Goal: Information Seeking & Learning: Learn about a topic

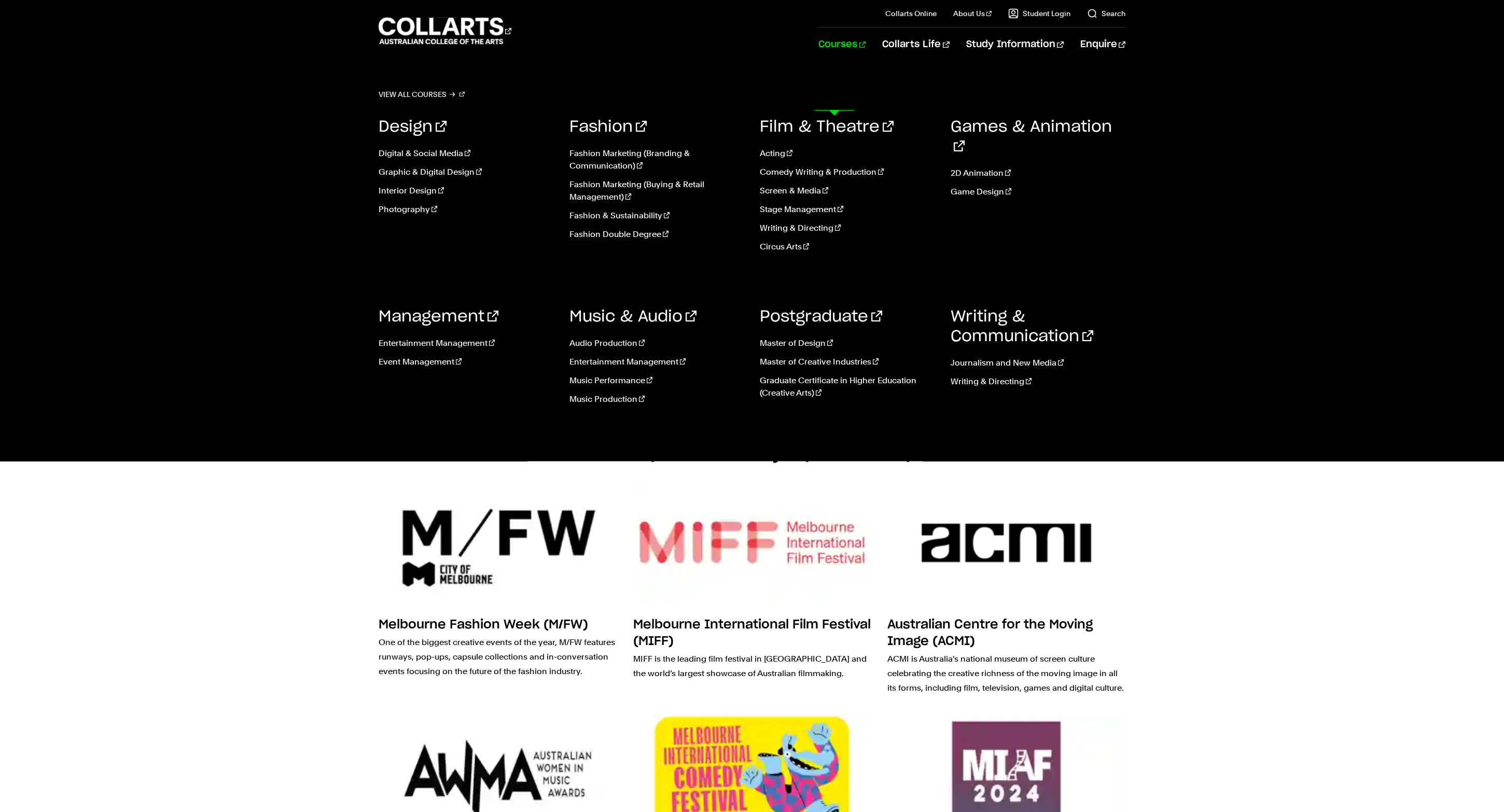
scroll to position [1529, 0]
click at [784, 253] on link "Circus Arts" at bounding box center [847, 246] width 175 height 12
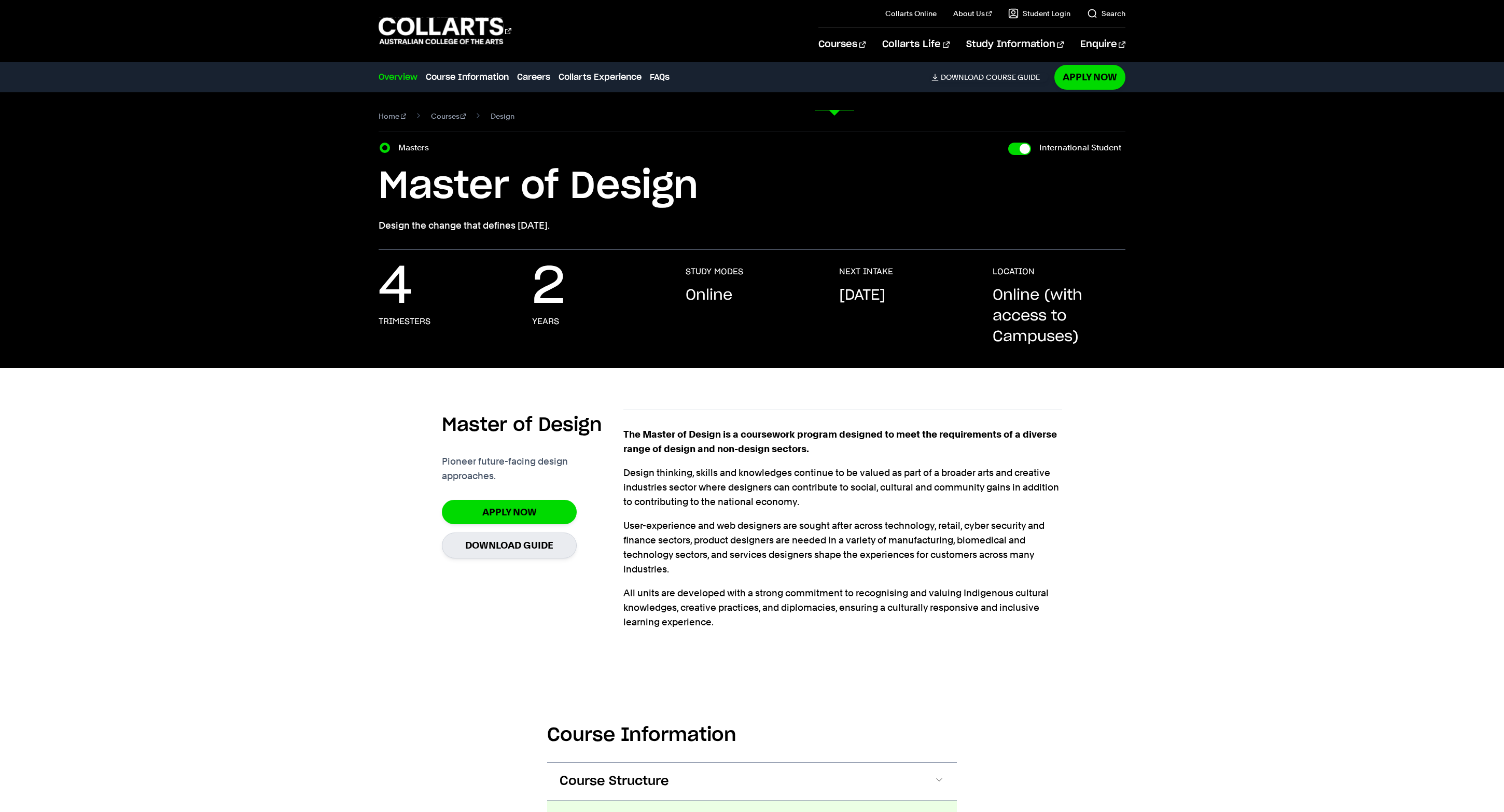
scroll to position [16, 0]
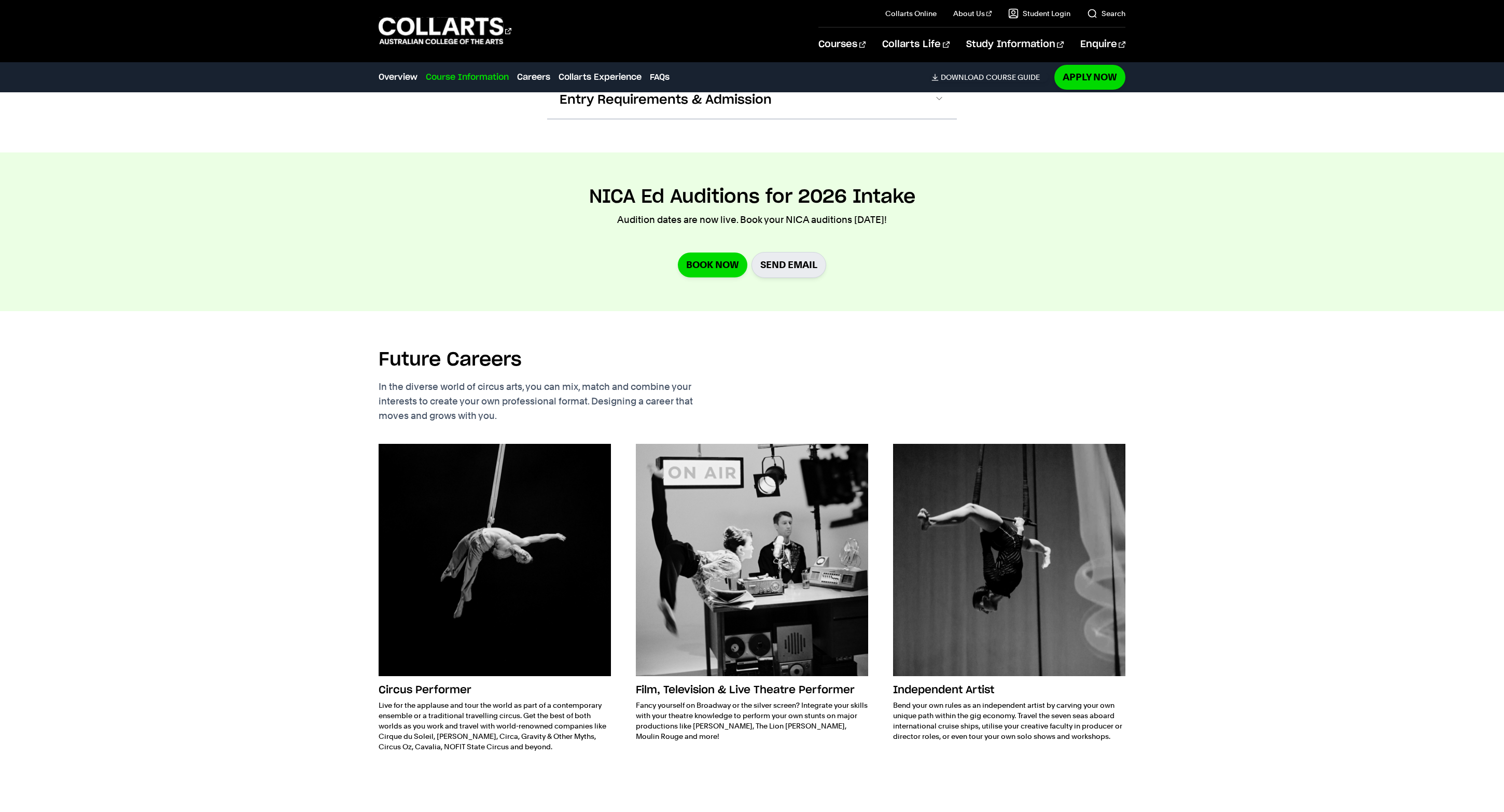
click at [559, 71] on span "Fees & Scholarships" at bounding box center [625, 62] width 131 height 16
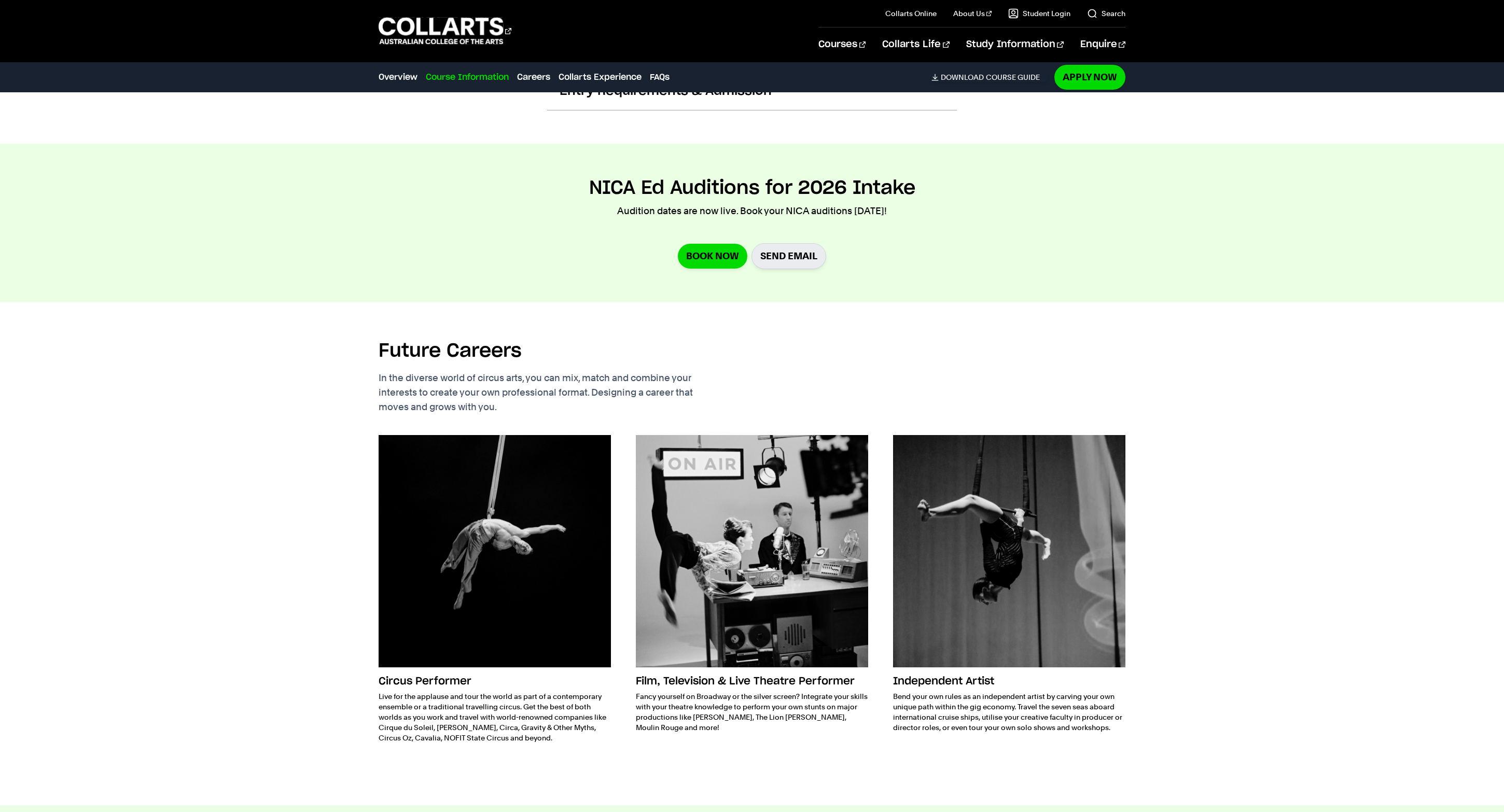
scroll to position [1556, 0]
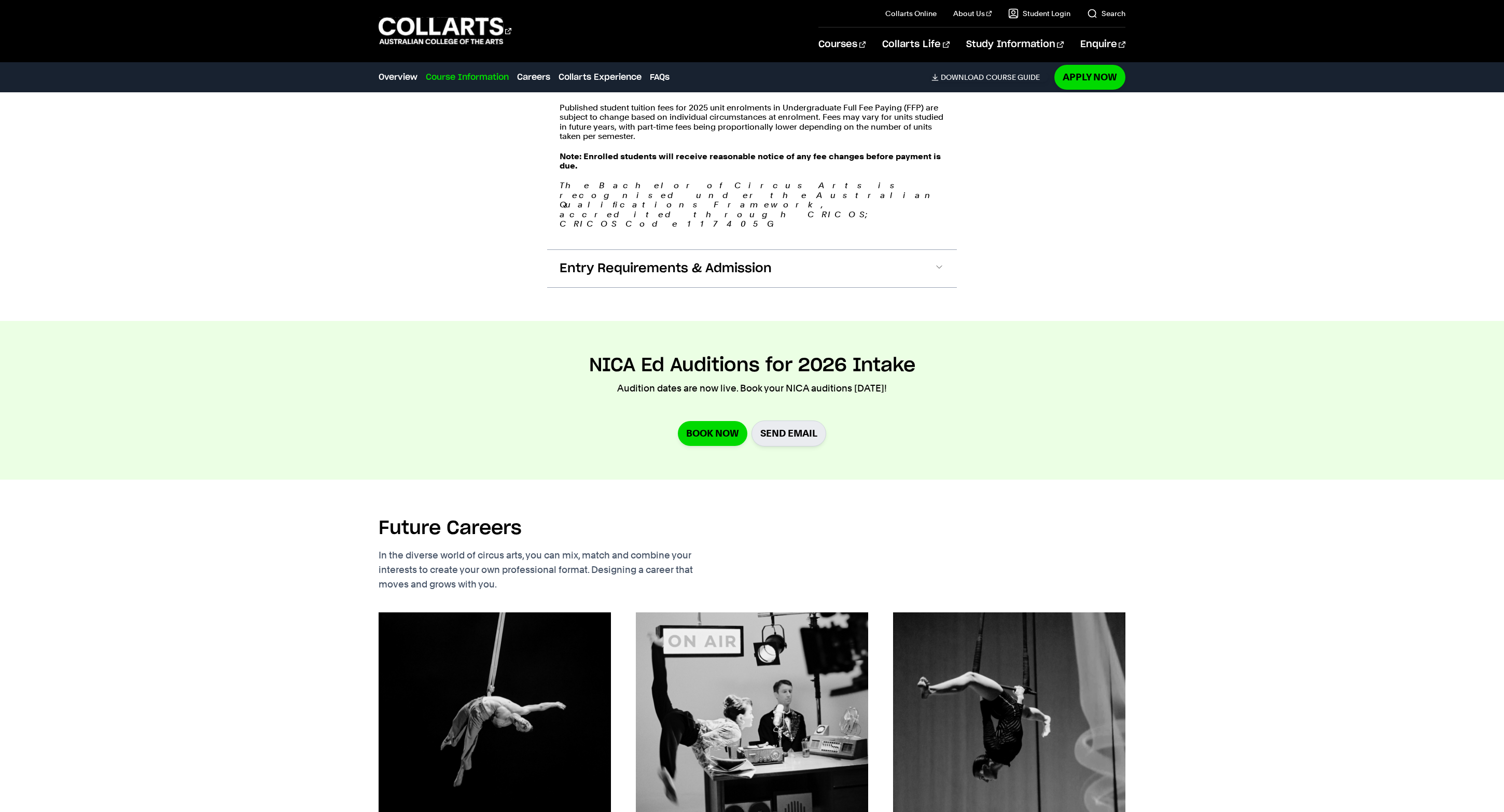
scroll to position [1375, 0]
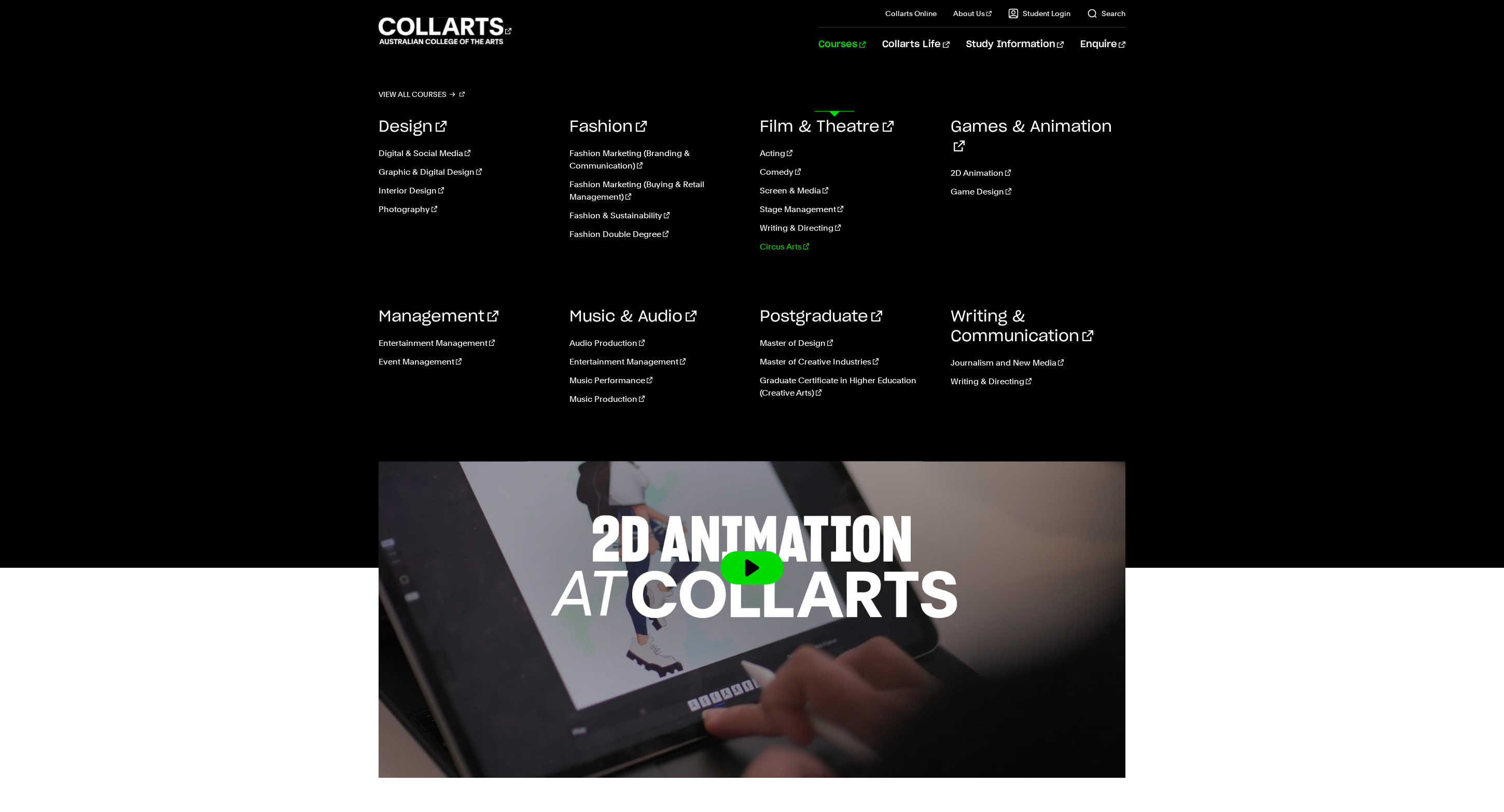
click at [795, 253] on link "Circus Arts" at bounding box center [847, 246] width 175 height 12
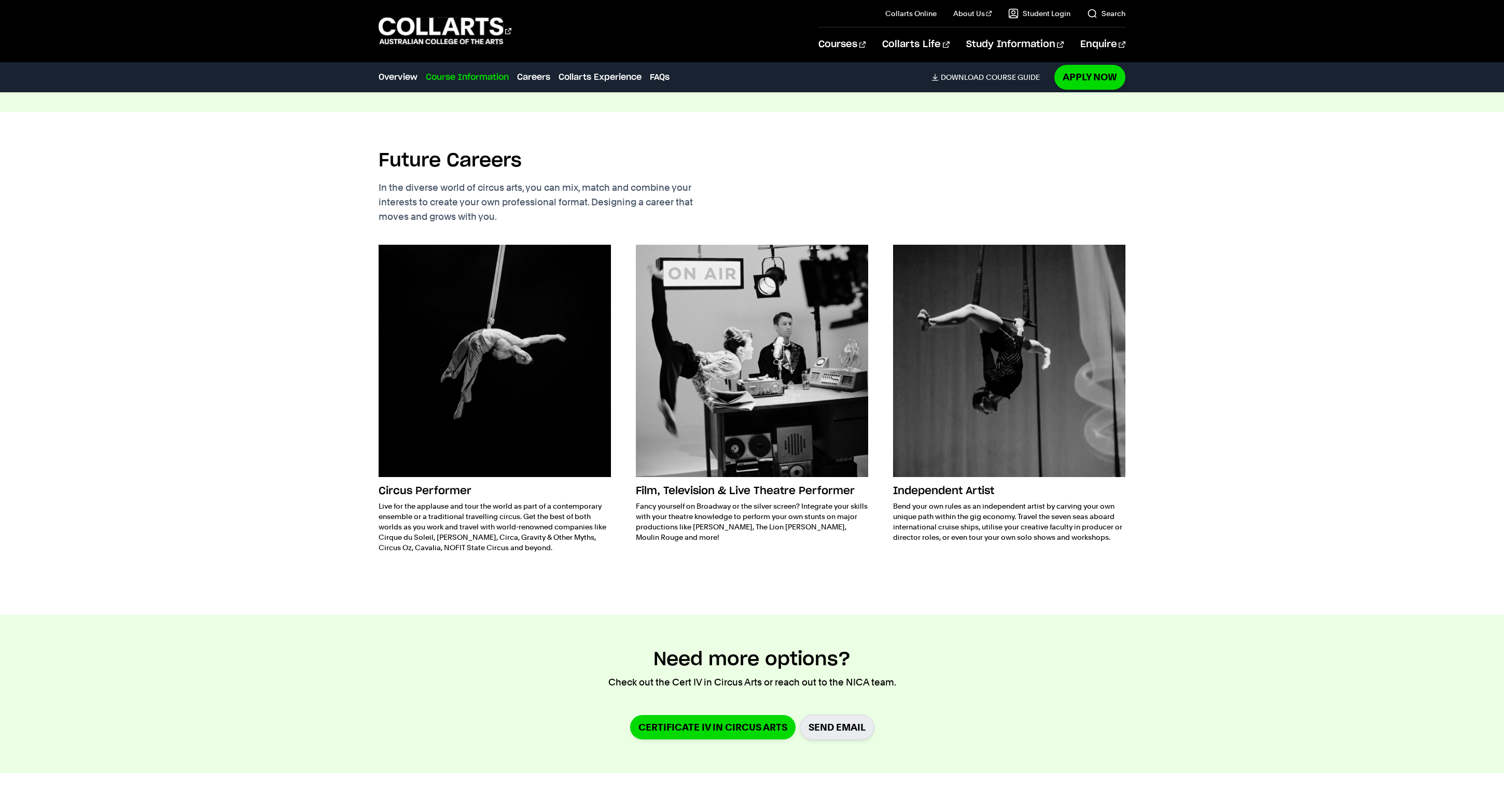
scroll to position [1349, 0]
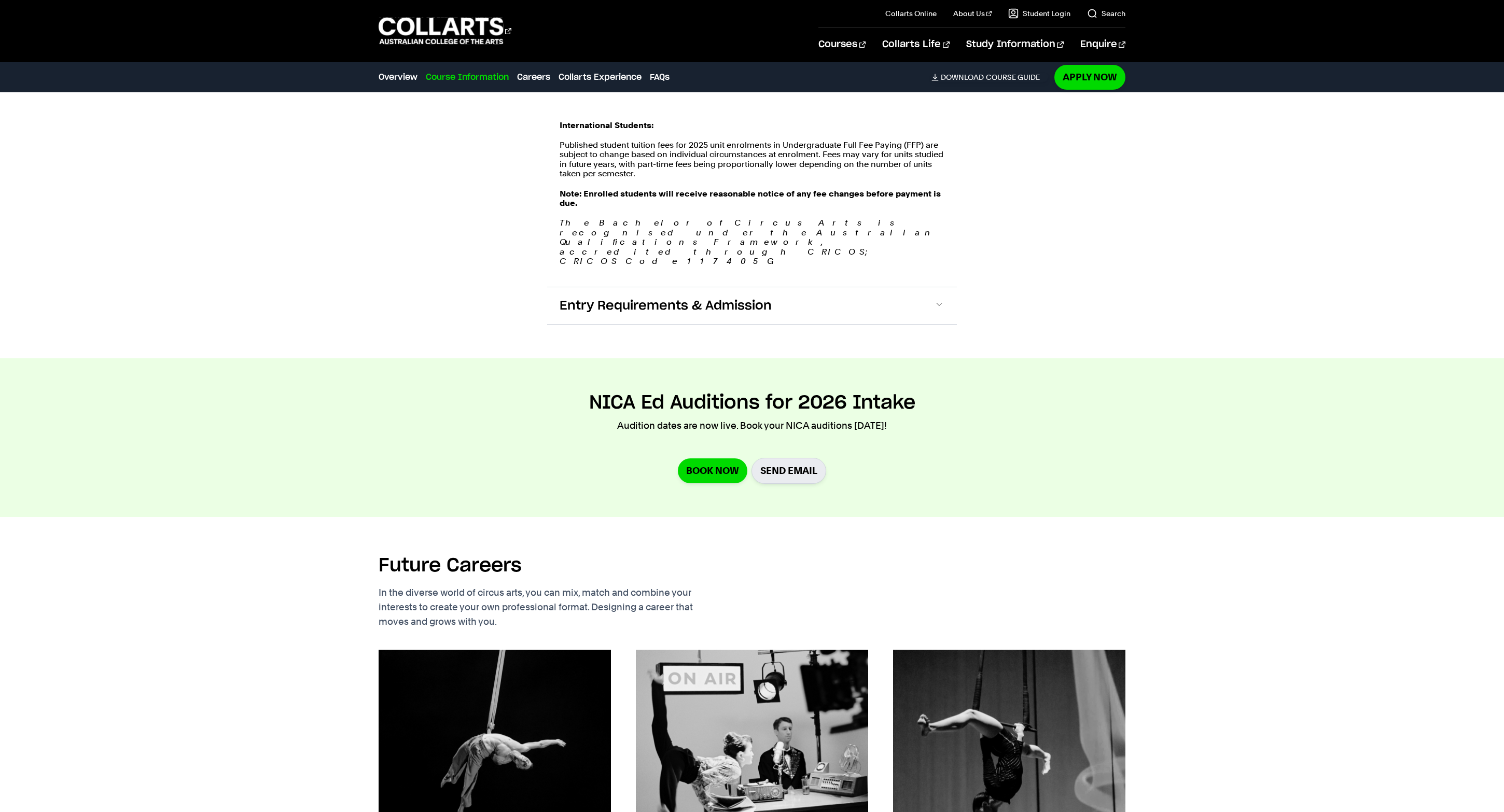
scroll to position [1289, 0]
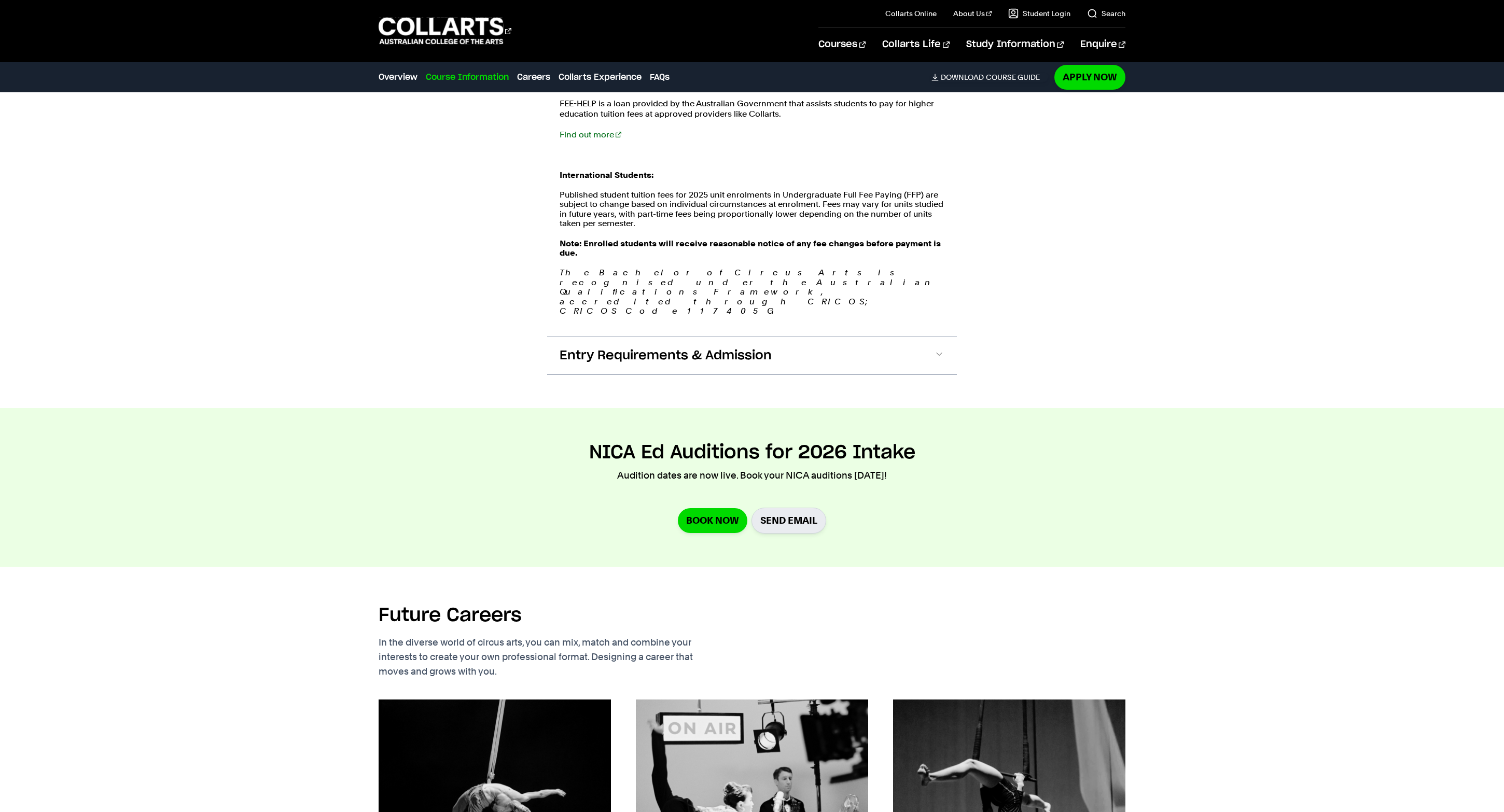
click at [290, 299] on div "Course Information Course Structure Bachelor of Circus Arts with a nested Assoc…" at bounding box center [752, 88] width 1002 height 640
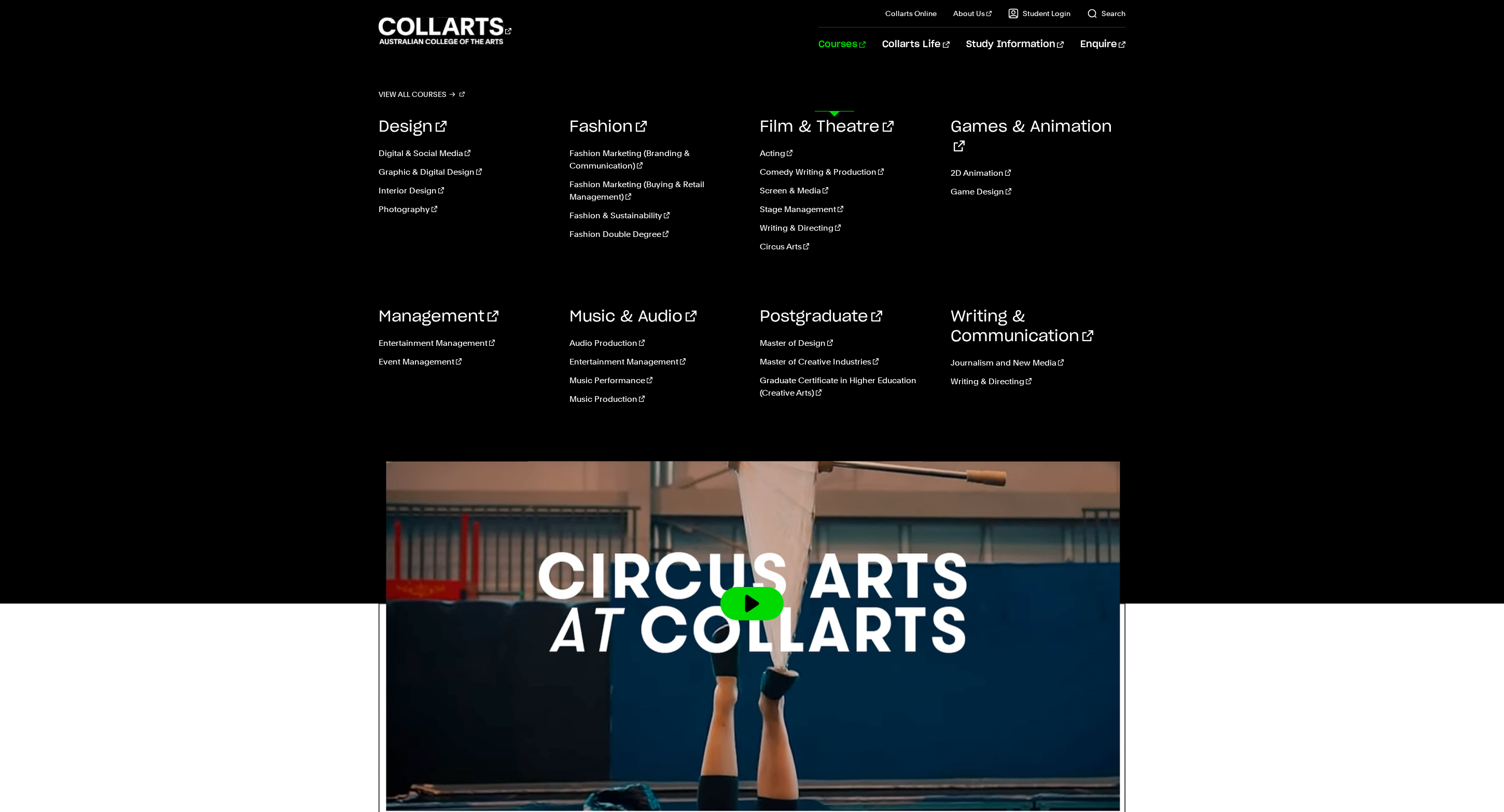
scroll to position [3, 0]
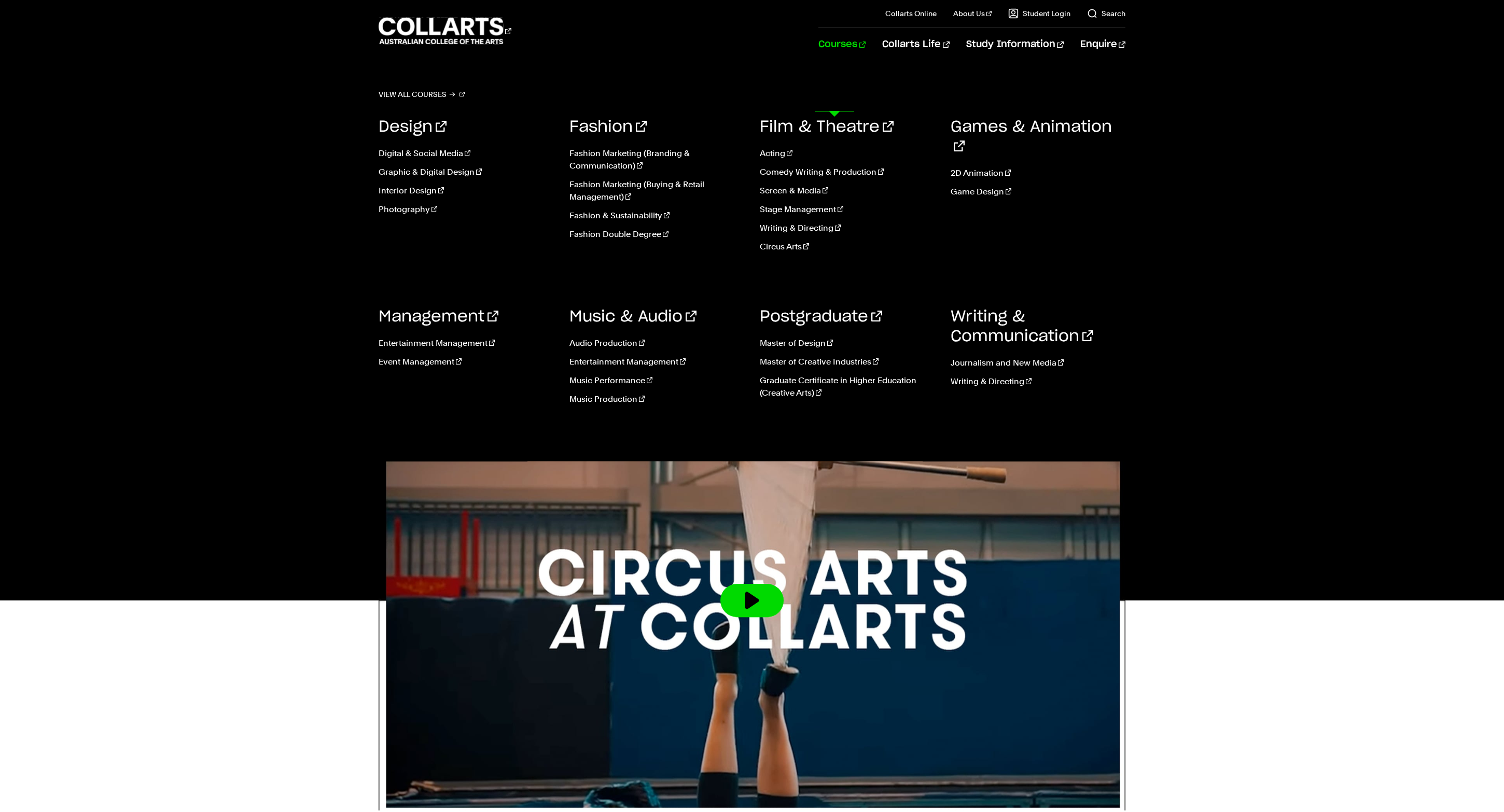
click at [834, 62] on link "Courses" at bounding box center [842, 44] width 47 height 34
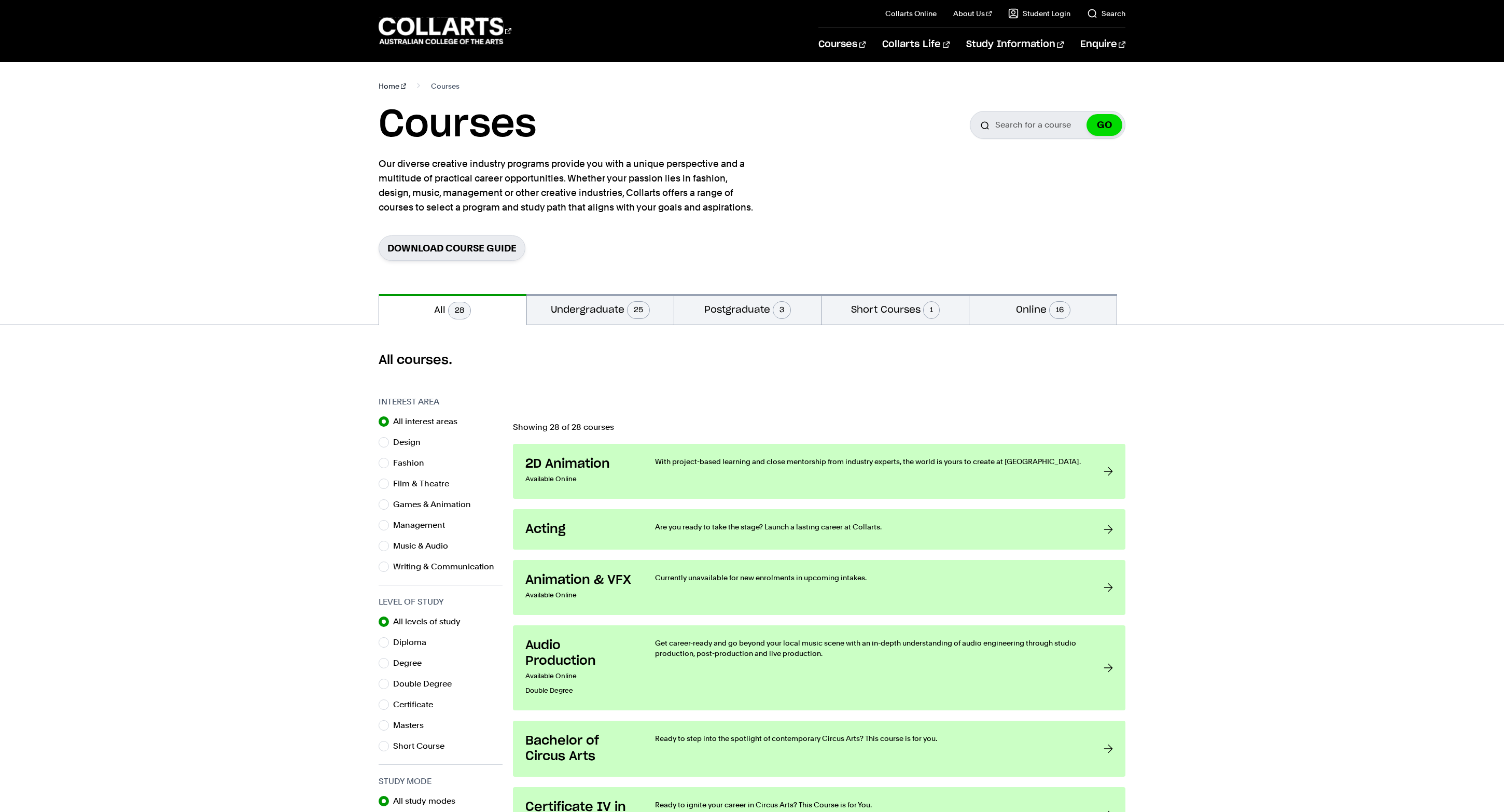
click at [388, 93] on link "Home" at bounding box center [392, 86] width 27 height 15
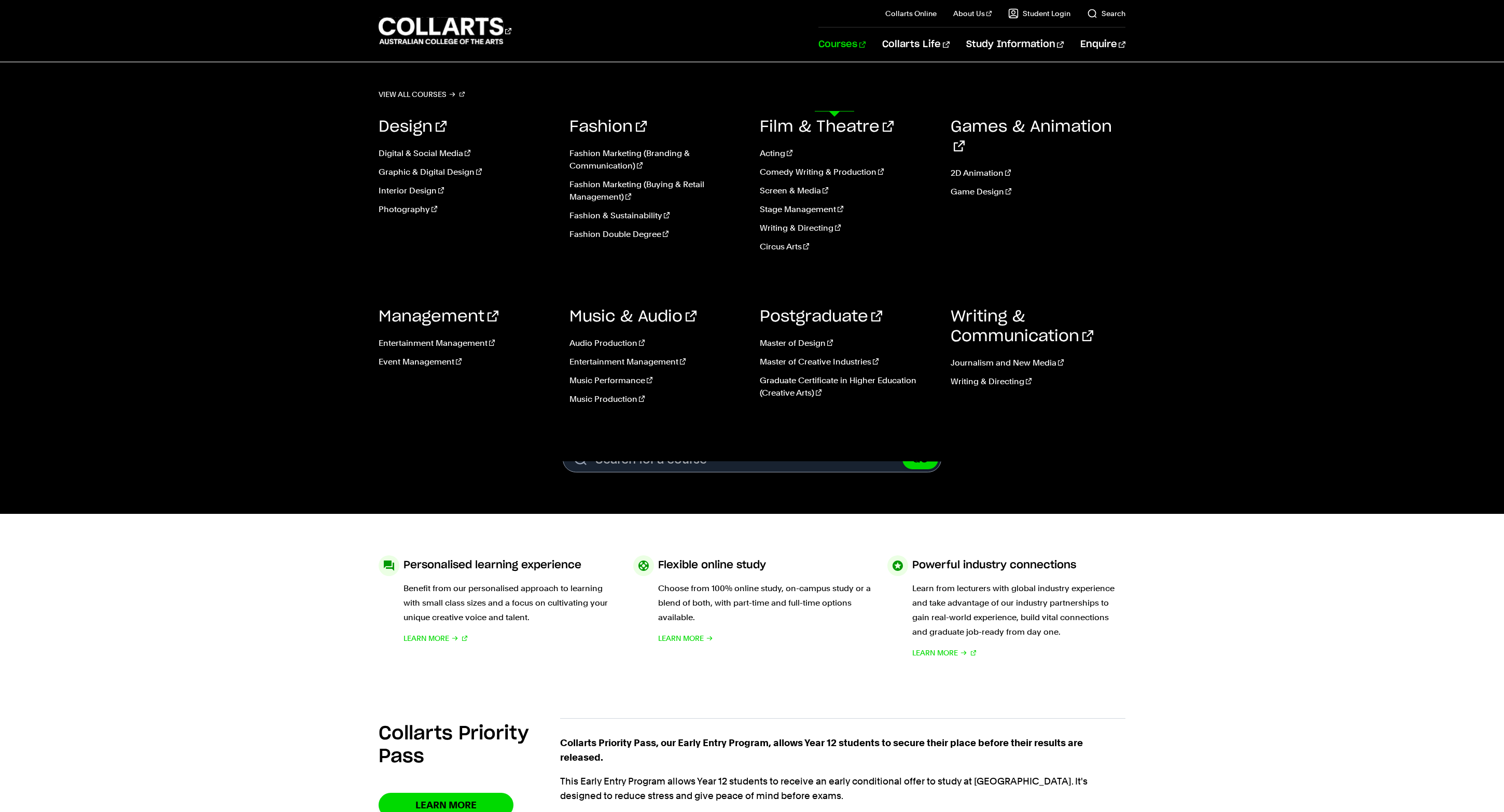
click at [836, 62] on link "Courses" at bounding box center [842, 44] width 47 height 34
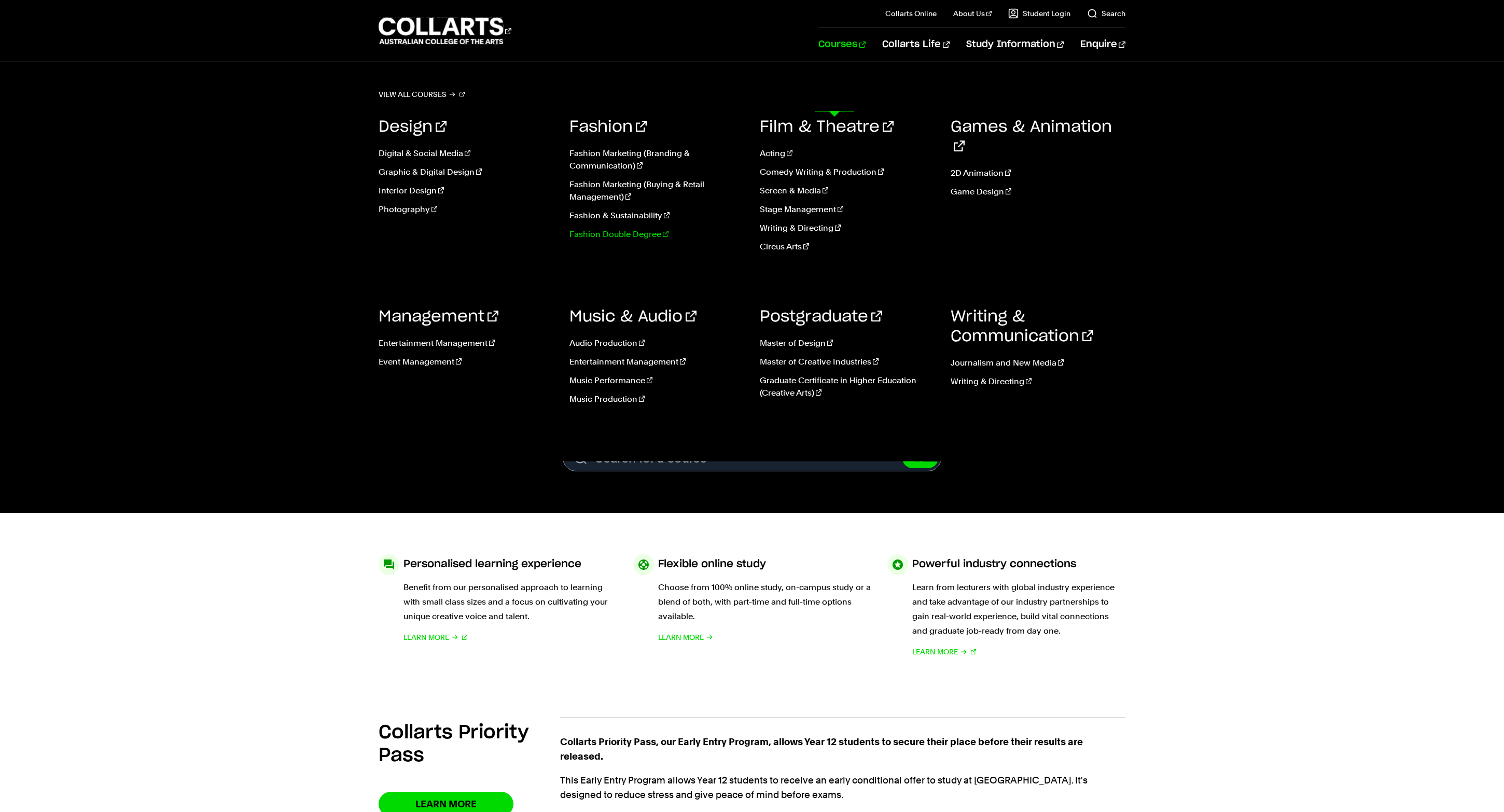
click at [652, 241] on link "Fashion Double Degree" at bounding box center [657, 234] width 175 height 12
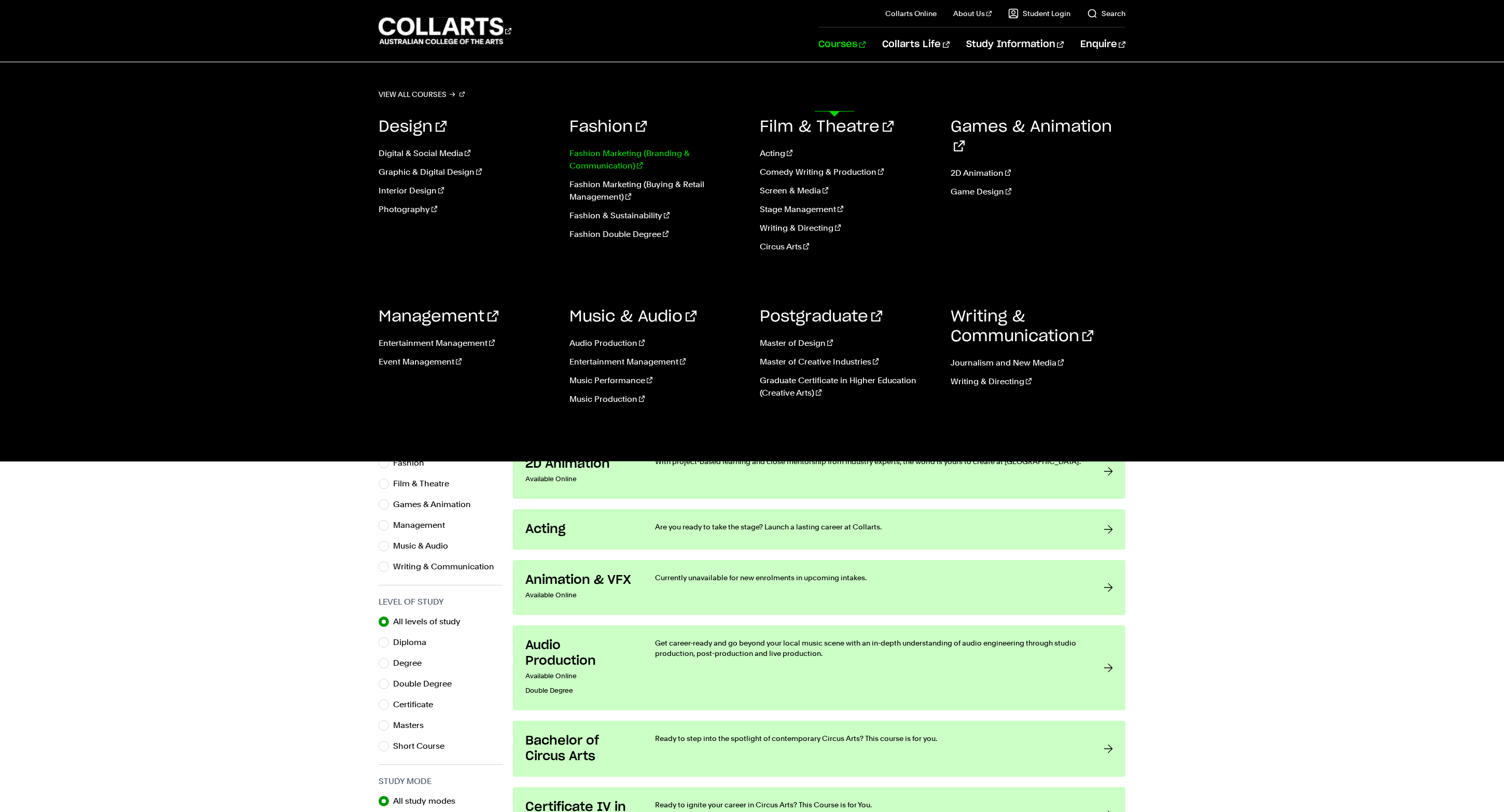
click at [607, 172] on link "Fashion Marketing (Branding & Communication)" at bounding box center [657, 159] width 175 height 25
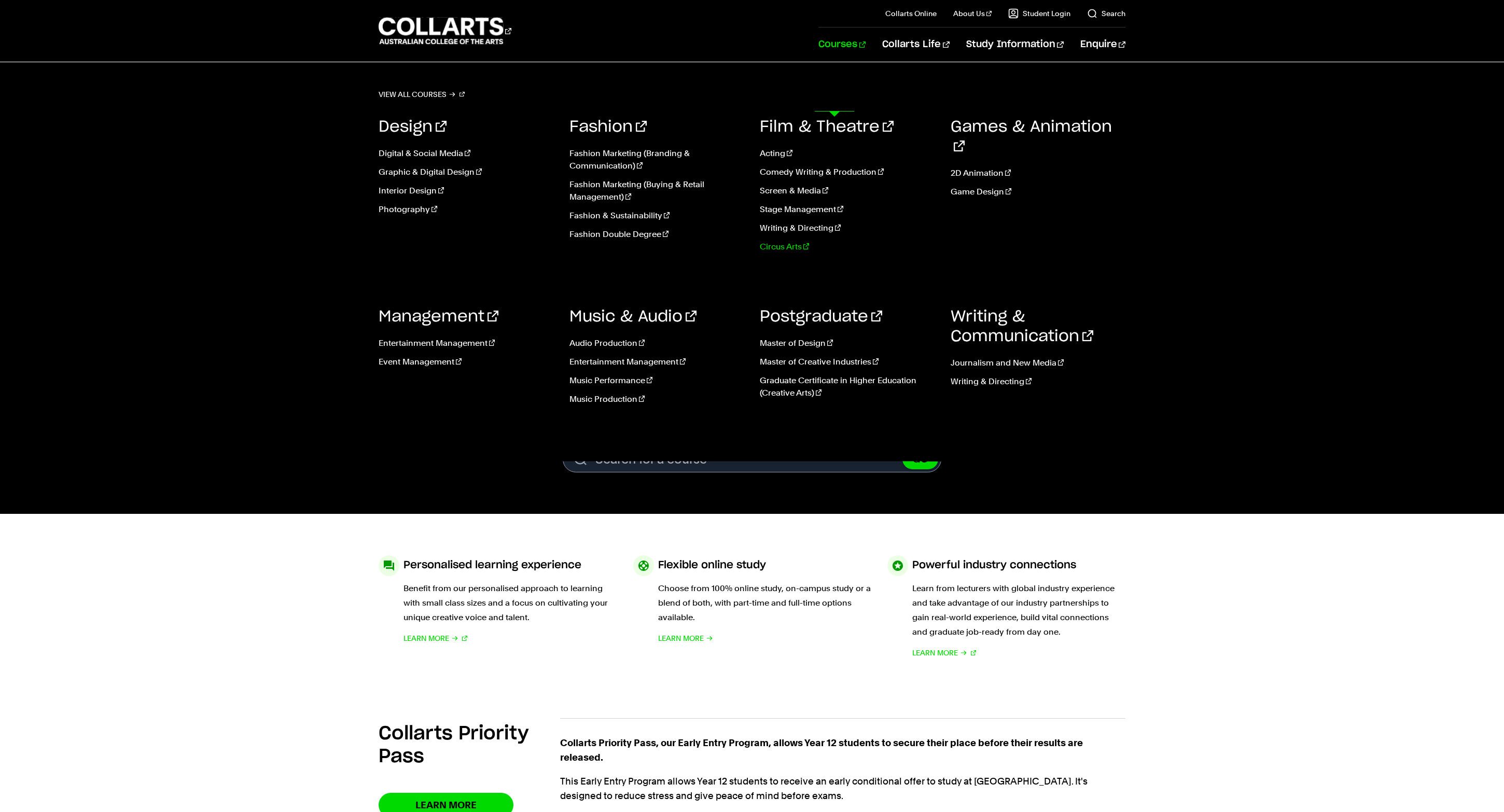
click at [795, 253] on link "Circus Arts" at bounding box center [847, 246] width 175 height 12
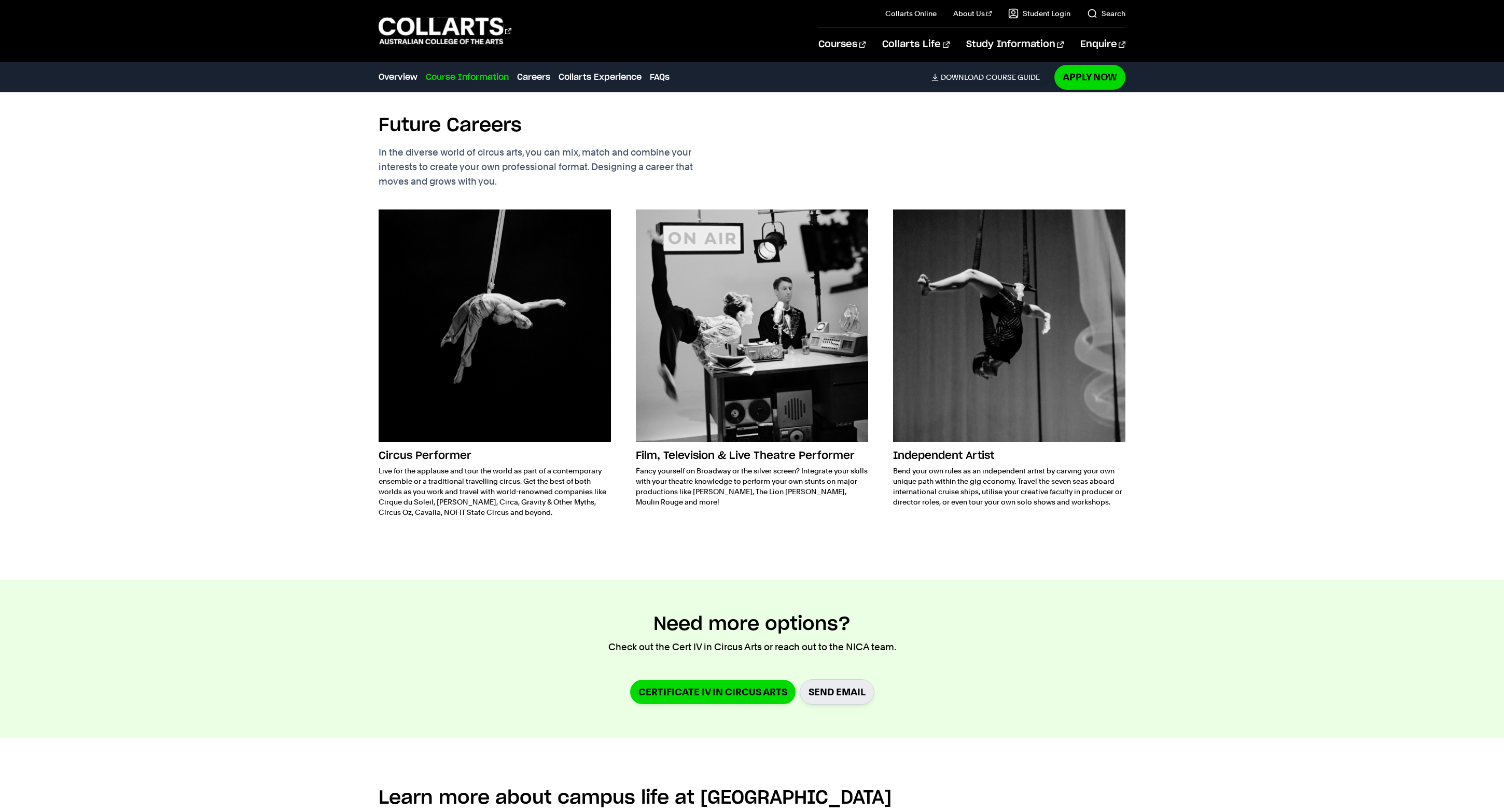
scroll to position [1386, 0]
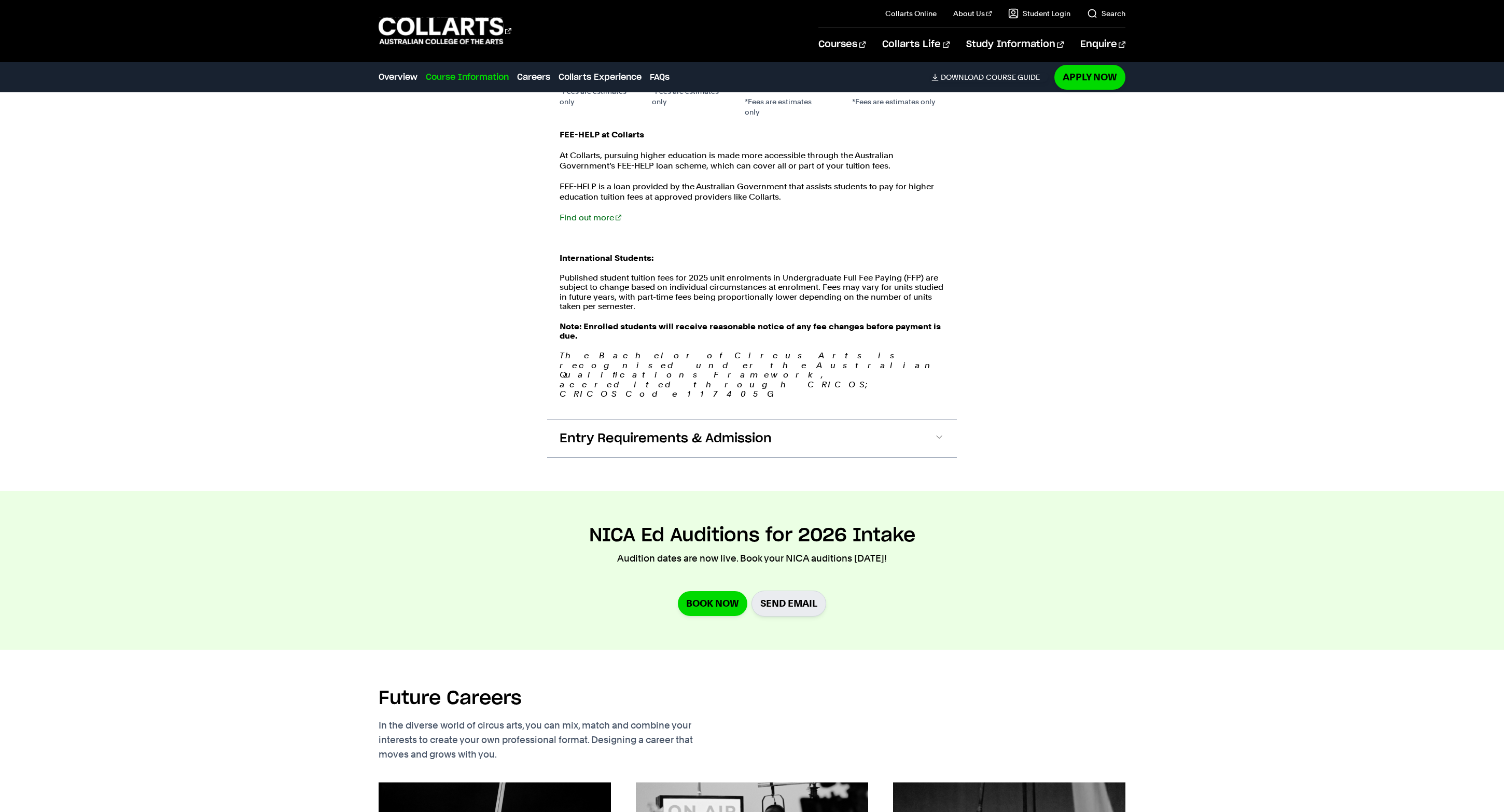
scroll to position [1165, 0]
